Goal: Navigation & Orientation: Find specific page/section

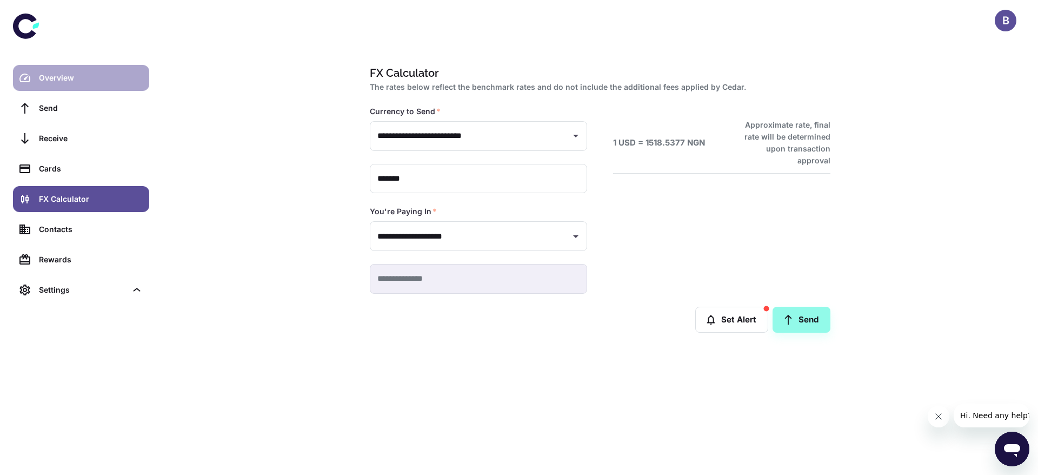
click at [38, 77] on link "Overview" at bounding box center [81, 78] width 136 height 26
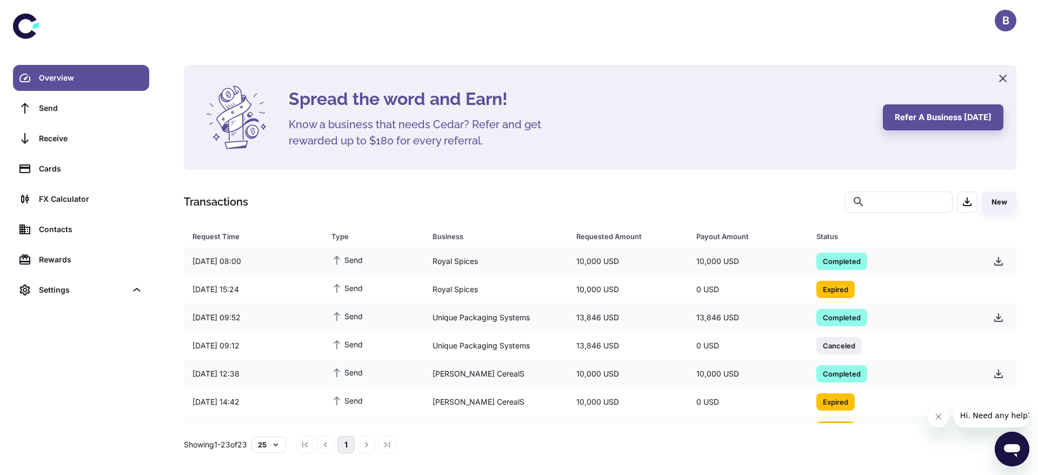
click at [1011, 17] on div "B" at bounding box center [1005, 21] width 22 height 22
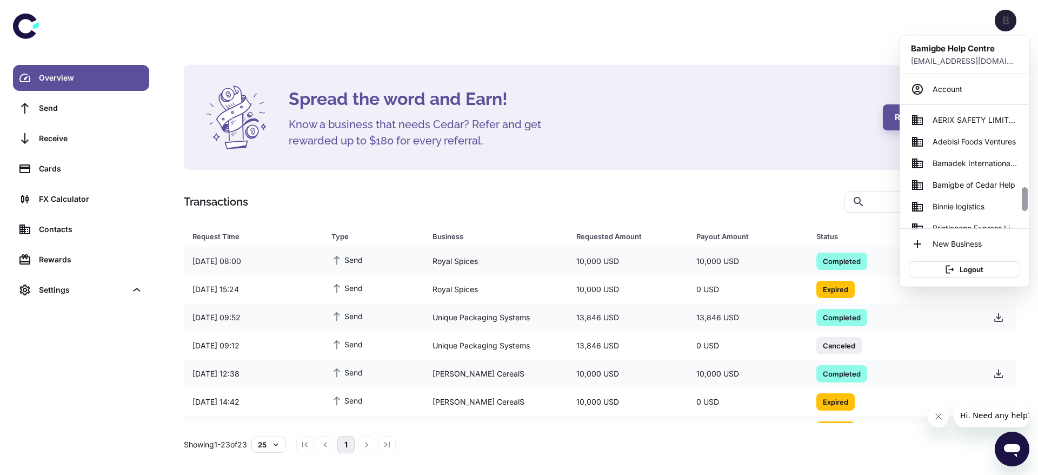
scroll to position [69, 0]
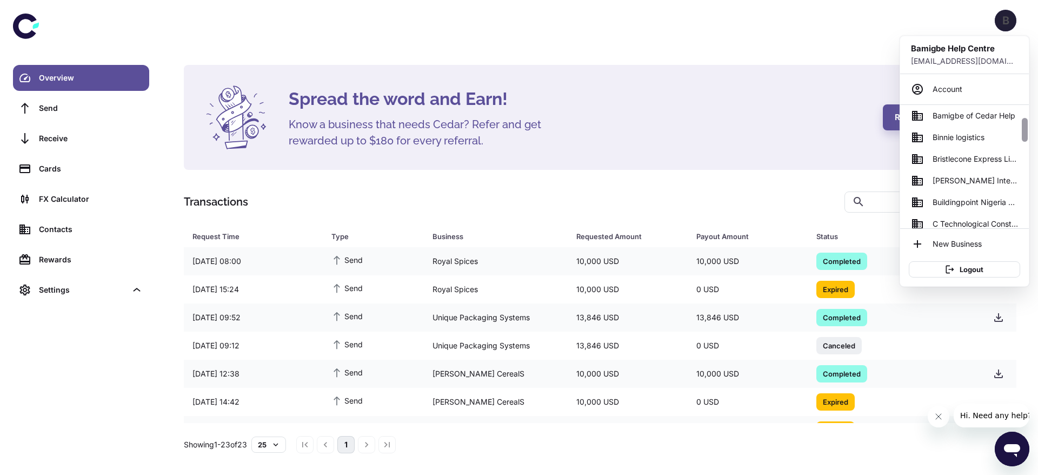
click at [1026, 139] on div at bounding box center [1024, 166] width 8 height 123
click at [1026, 139] on div at bounding box center [1025, 130] width 6 height 24
click at [983, 199] on span "Buildingpoint Nigeria Limited" at bounding box center [974, 202] width 85 height 12
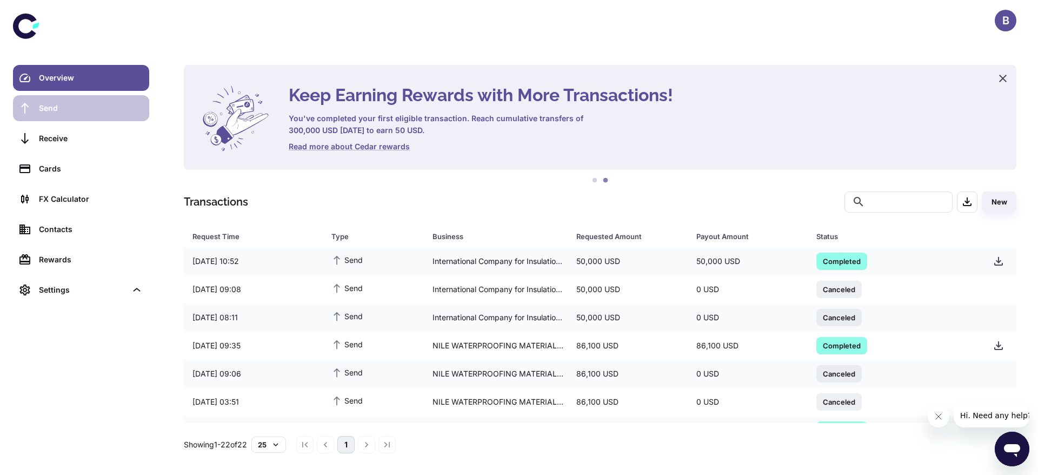
click at [59, 109] on div "Send" at bounding box center [91, 108] width 104 height 12
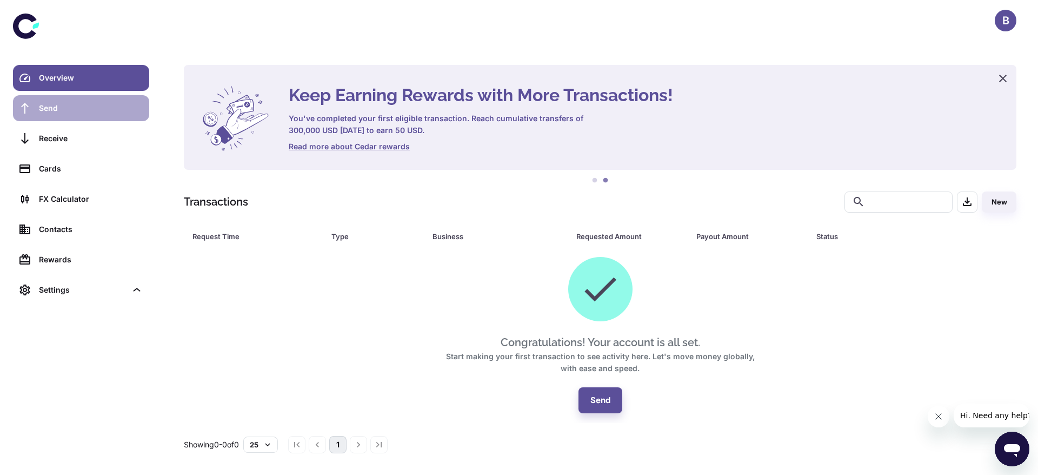
click at [99, 100] on link "Send" at bounding box center [81, 108] width 136 height 26
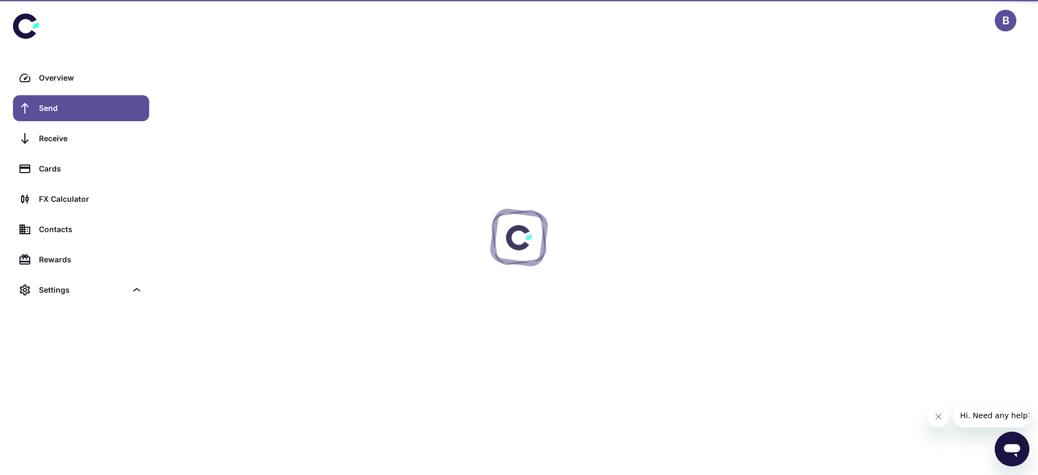
click at [68, 117] on link "Send" at bounding box center [81, 108] width 136 height 26
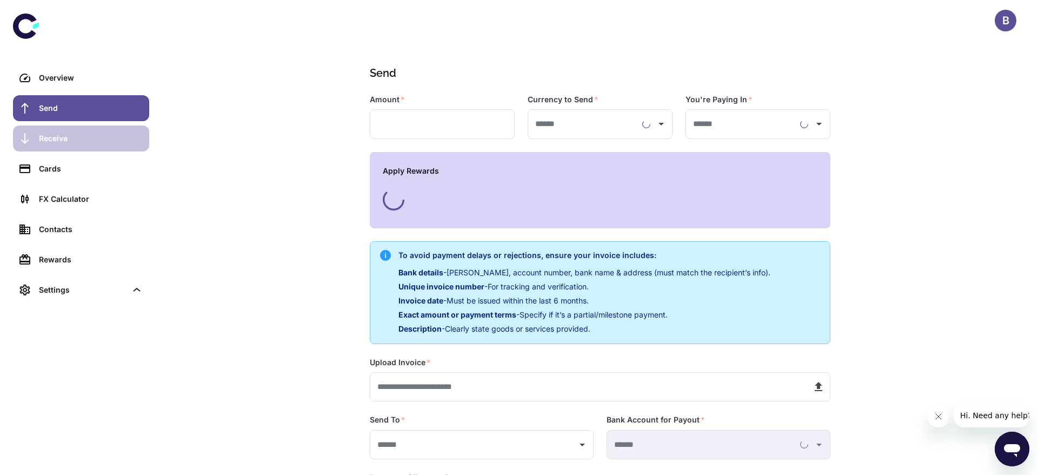
click at [88, 147] on link "Receive" at bounding box center [81, 138] width 136 height 26
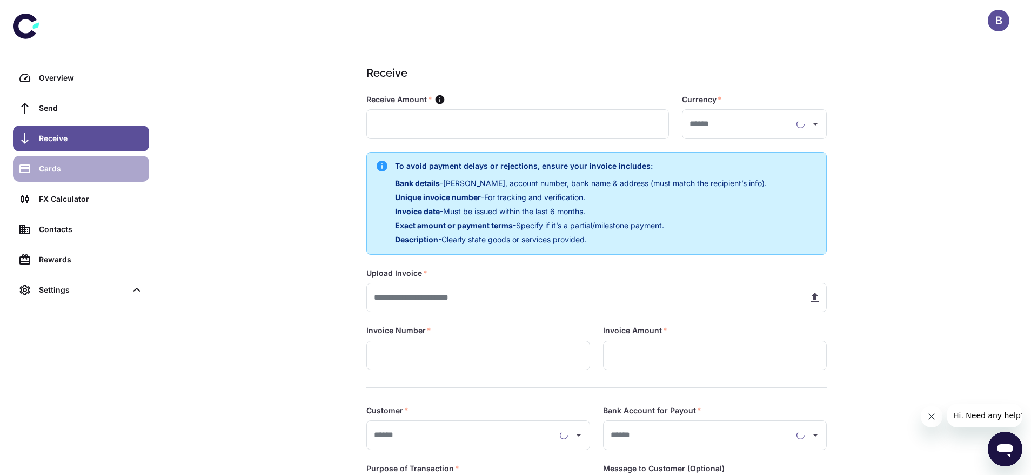
click at [81, 181] on link "Cards" at bounding box center [81, 169] width 136 height 26
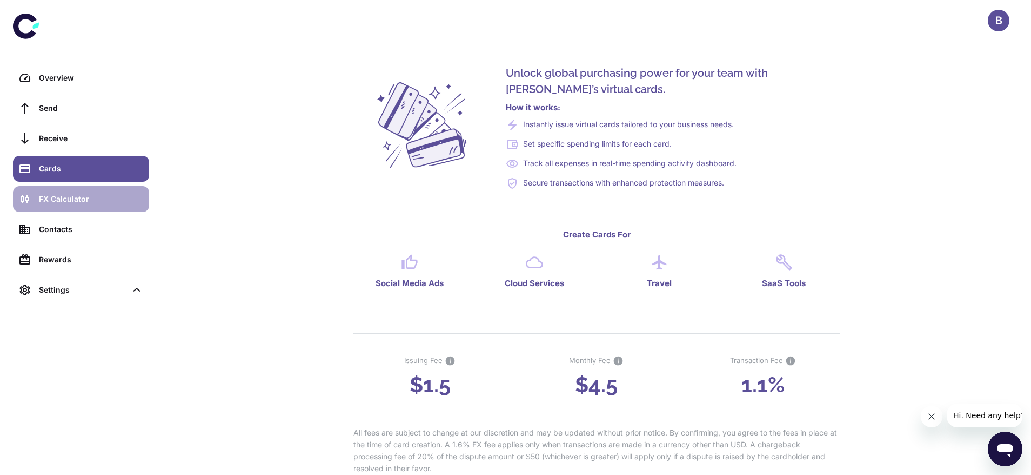
click at [84, 210] on link "FX Calculator" at bounding box center [81, 199] width 136 height 26
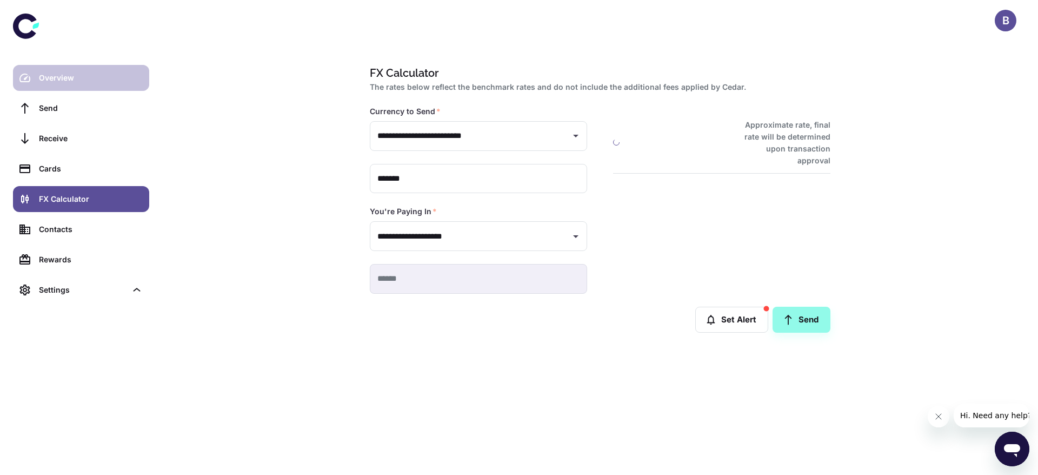
click at [94, 86] on link "Overview" at bounding box center [81, 78] width 136 height 26
